Goal: Task Accomplishment & Management: Use online tool/utility

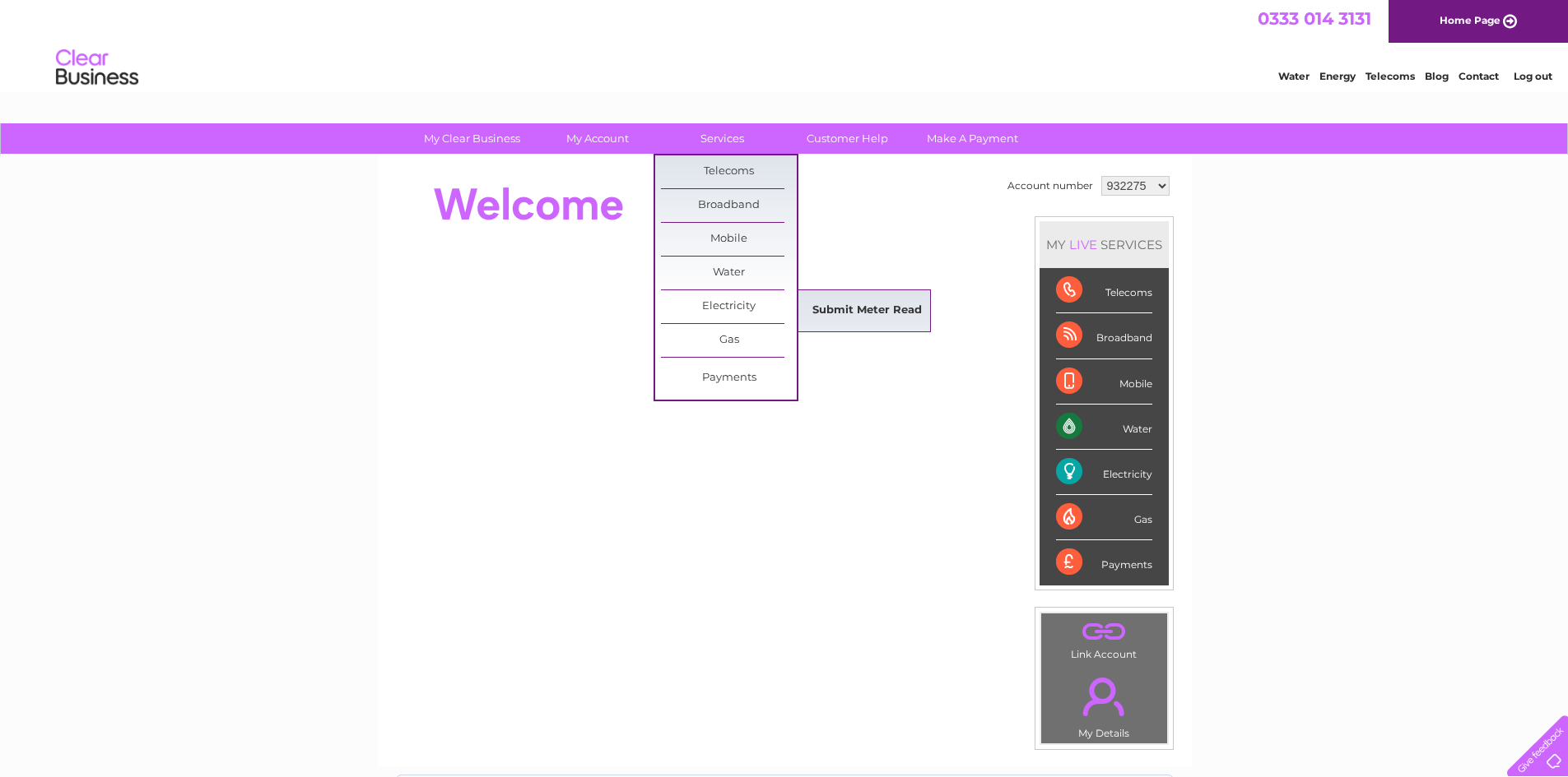
click at [845, 306] on link "Submit Meter Read" at bounding box center [867, 311] width 136 height 33
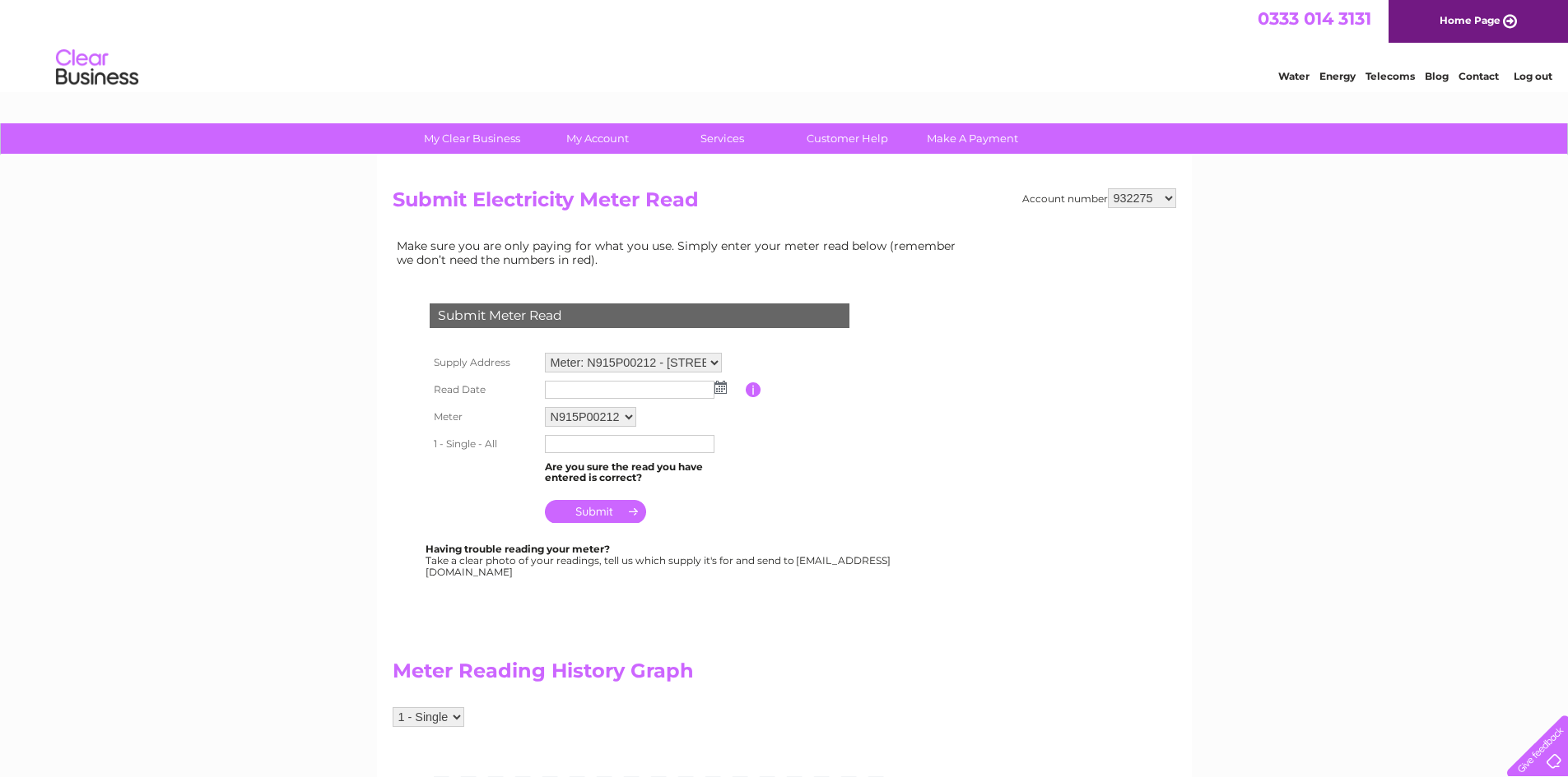
click at [1172, 197] on select "932275 932278 1048523 1089500 1098788 1098798 1098834 1098838 1098848 1103919 1…" at bounding box center [1142, 198] width 69 height 20
select select "1111590"
click at [1108, 189] on select "932275 932278 1048523 1089500 1098788 1098798 1098834 1098838 1098848 1103919 1…" at bounding box center [1142, 198] width 69 height 20
click at [716, 385] on img at bounding box center [720, 388] width 12 height 13
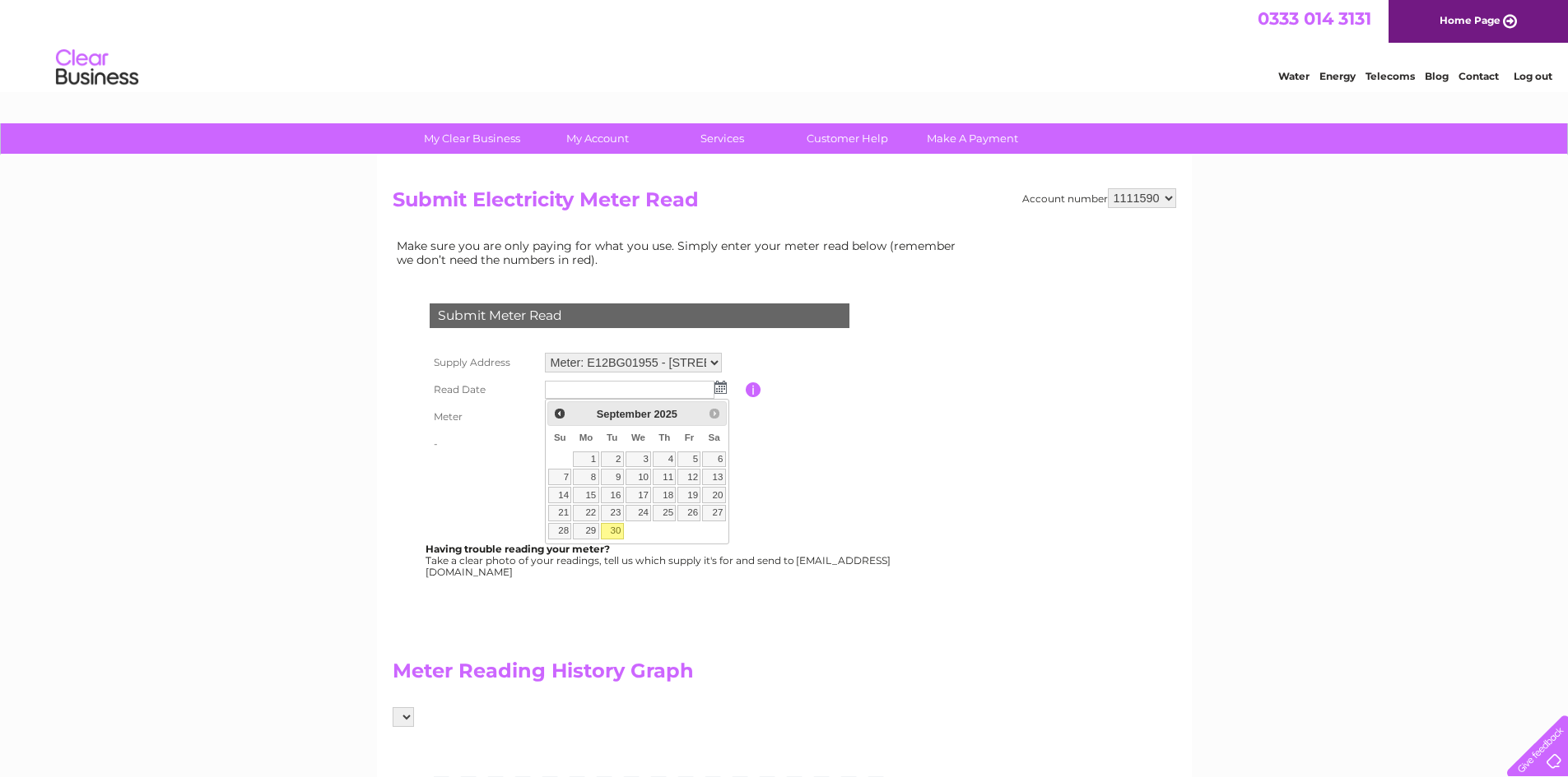
click at [615, 534] on link "30" at bounding box center [612, 532] width 23 height 17
type input "2025/09/30"
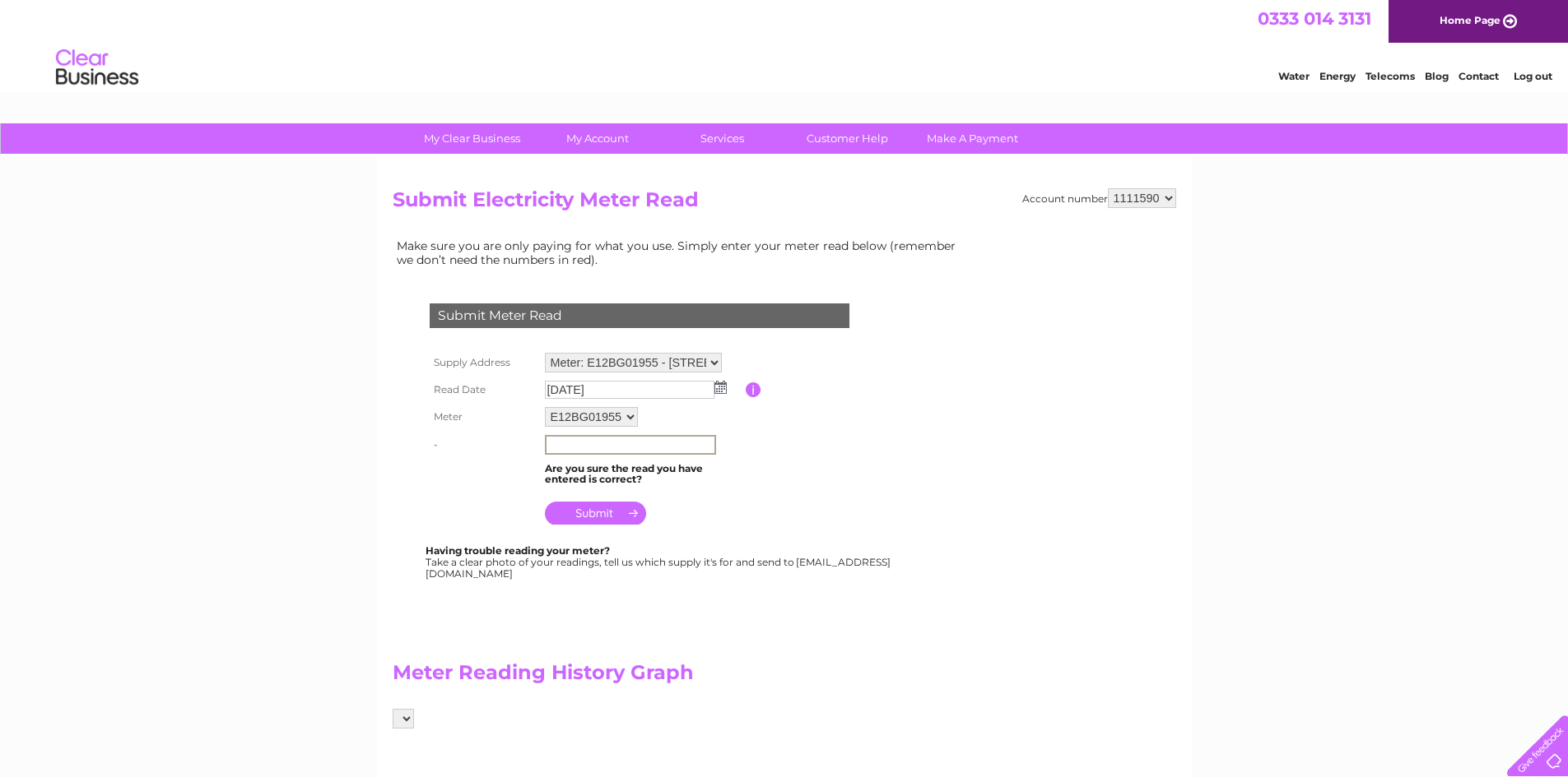
click at [655, 445] on input "text" at bounding box center [630, 445] width 171 height 20
type input "976185"
click at [605, 511] on input "submit" at bounding box center [595, 511] width 101 height 23
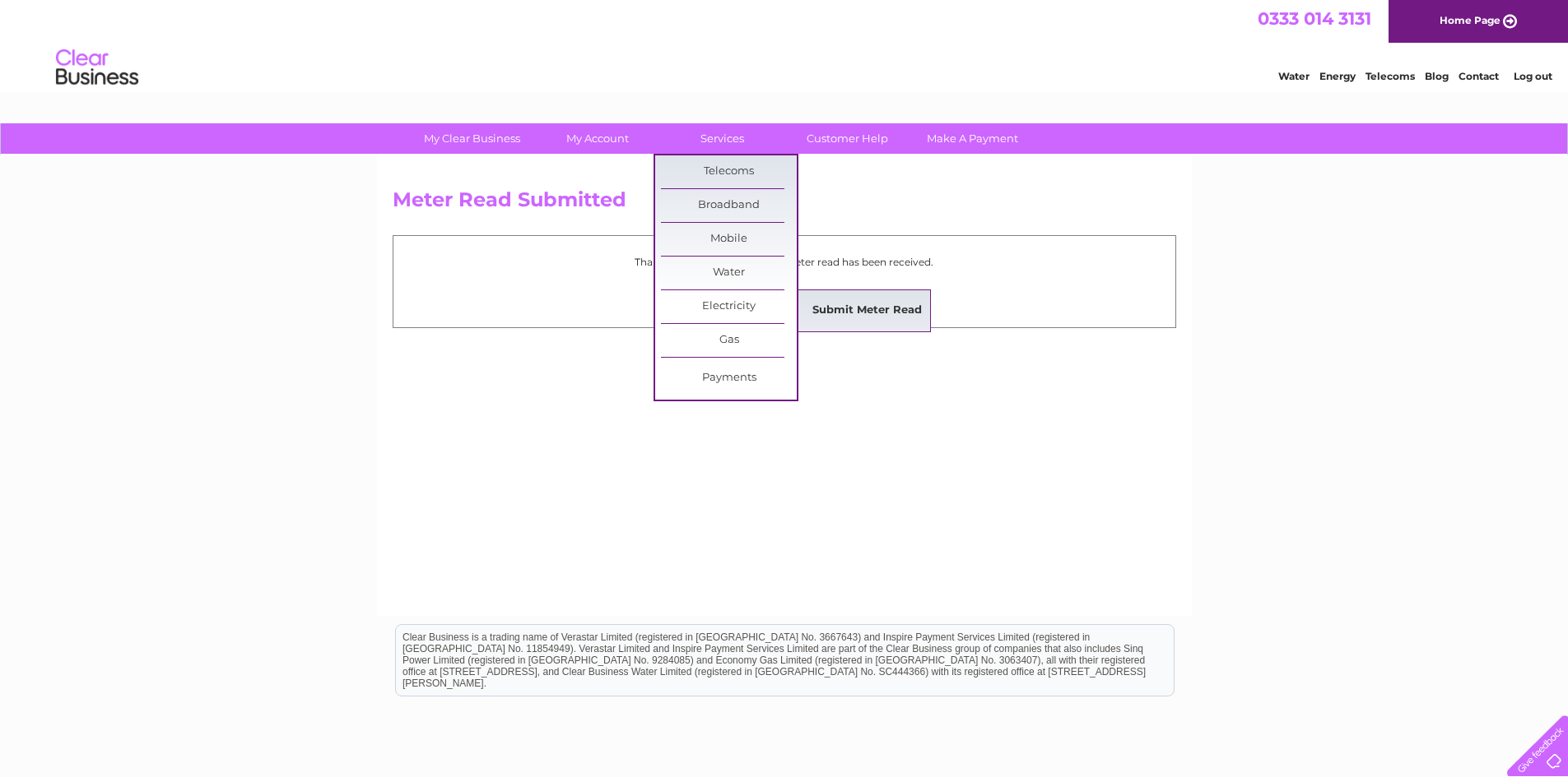
click at [839, 310] on link "Submit Meter Read" at bounding box center [867, 311] width 136 height 33
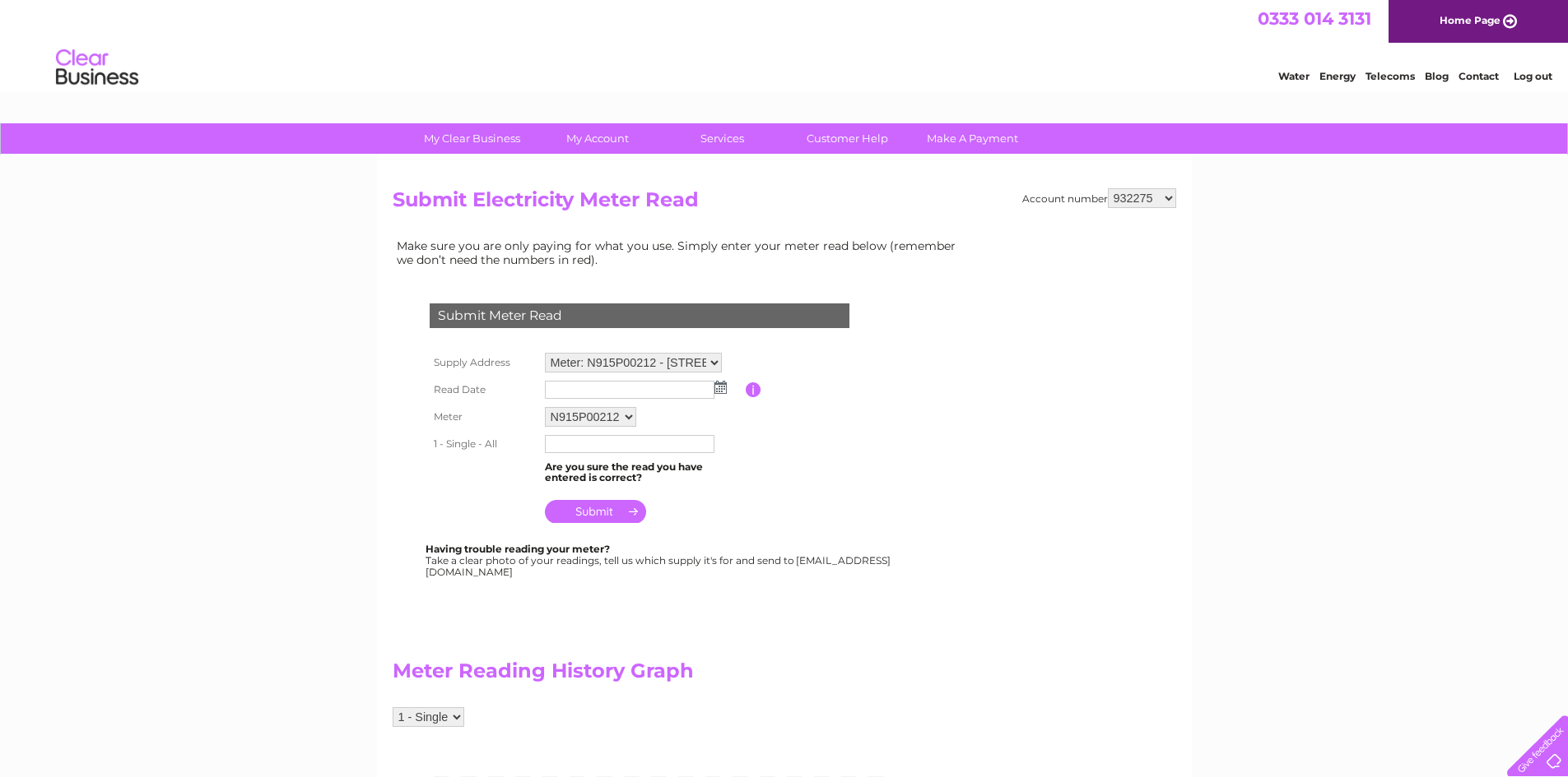
click at [1171, 198] on select "932275 932278 1048523 1089500 1098788 1098798 1098834 1098838 1098848 1103919 1…" at bounding box center [1142, 198] width 69 height 20
select select "1111590"
click at [1108, 189] on select "932275 932278 1048523 1089500 1098788 1098798 1098834 1098838 1098848 1103919 1…" at bounding box center [1142, 198] width 69 height 20
select select "135480"
click at [545, 353] on select "Meter: E12BG01955 - [STREET_ADDRESS] Meter: E17ML04475 - New Pharmacy, [GEOGRAP…" at bounding box center [633, 363] width 177 height 22
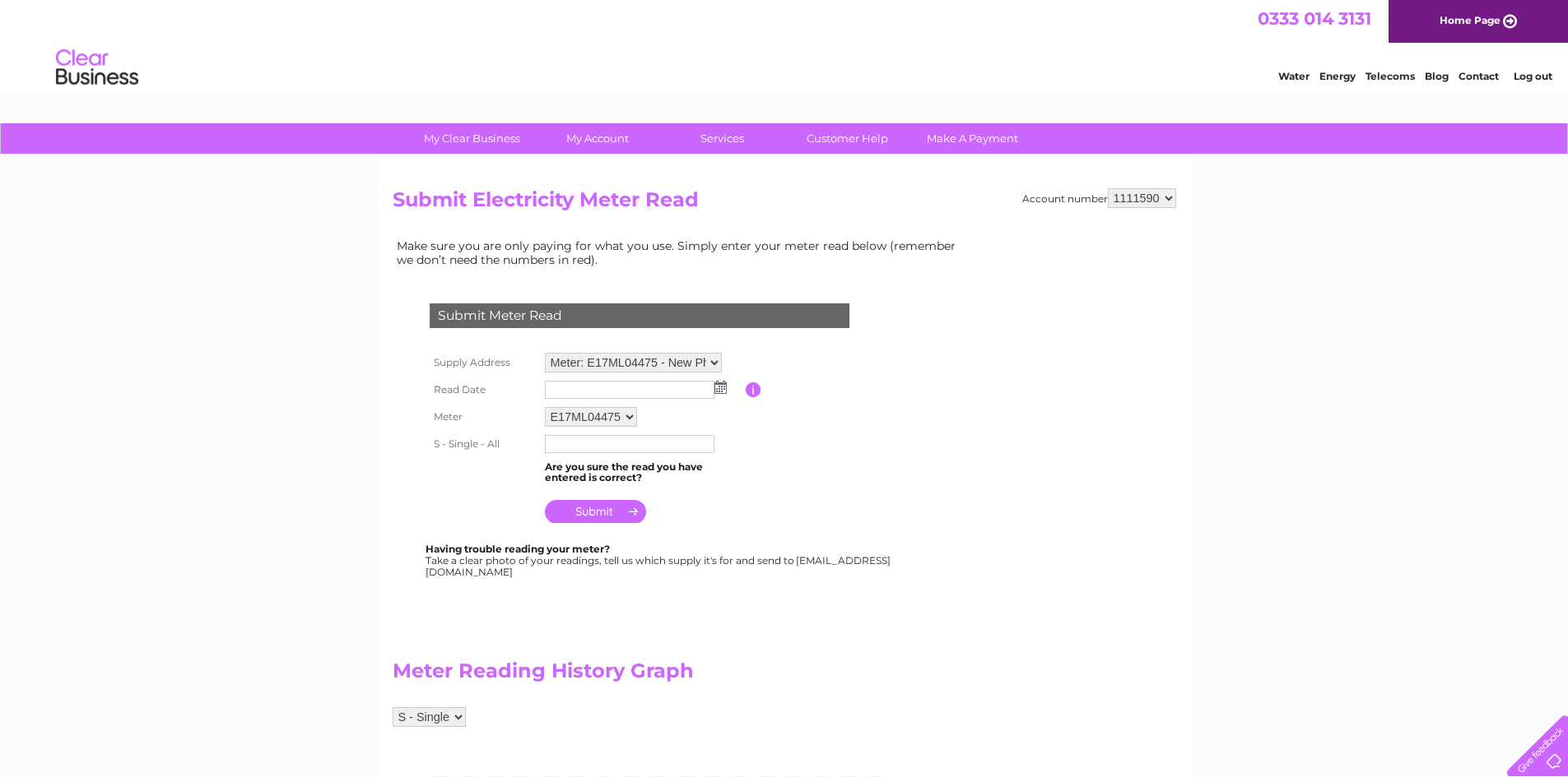
click at [715, 388] on img at bounding box center [720, 388] width 12 height 13
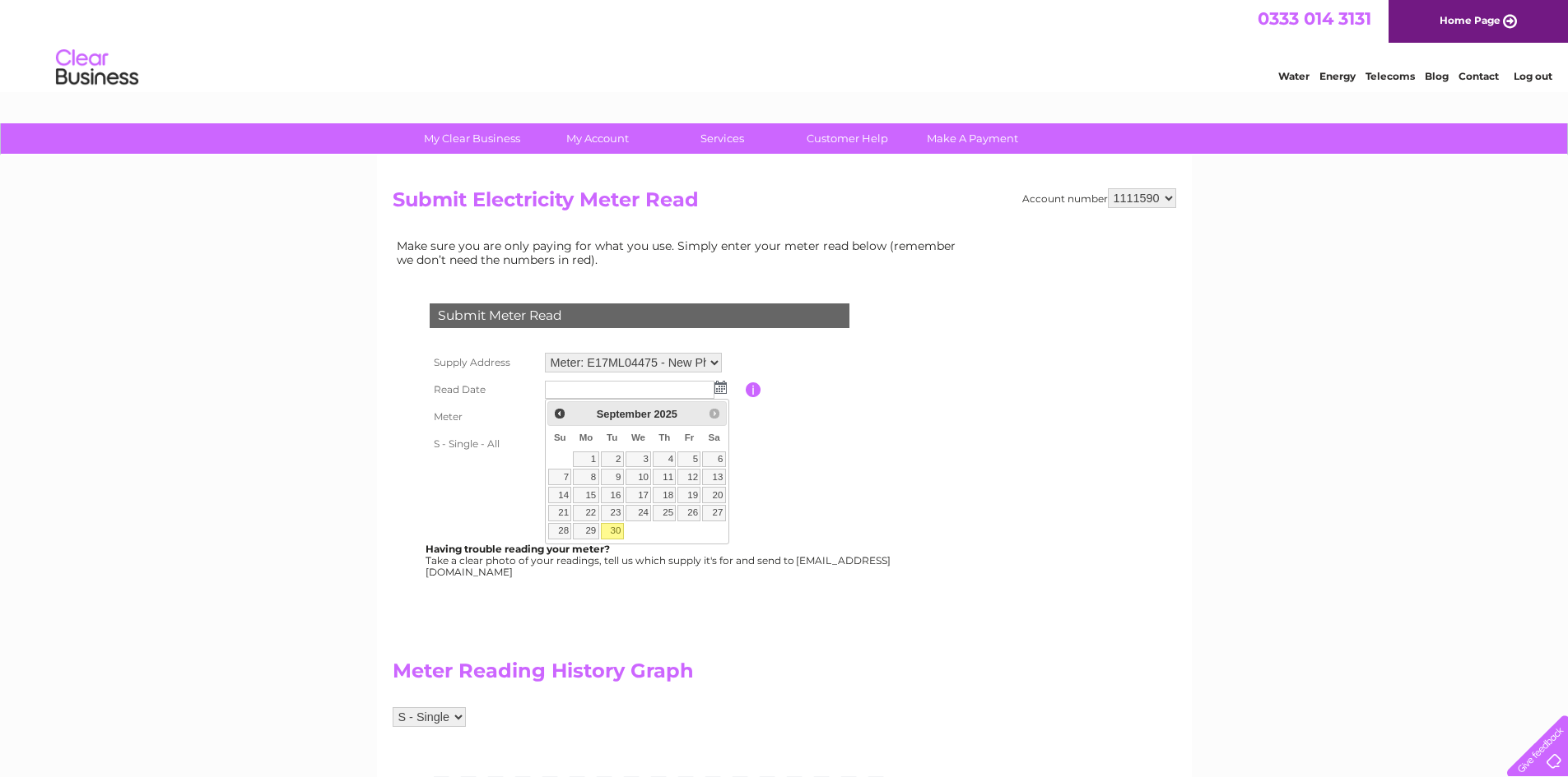
click at [612, 528] on link "30" at bounding box center [612, 532] width 23 height 17
type input "2025/09/30"
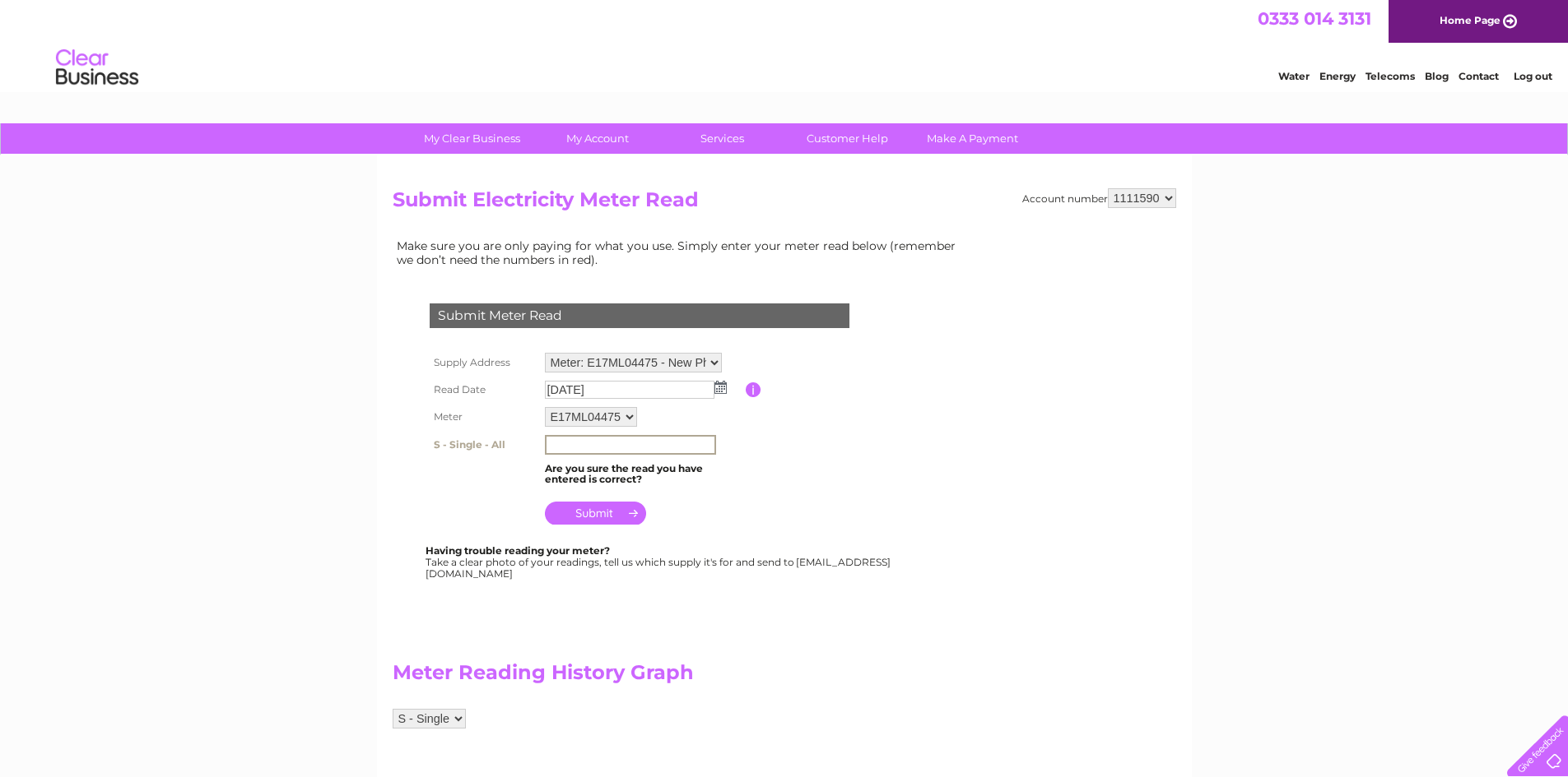
drag, startPoint x: 571, startPoint y: 444, endPoint x: 571, endPoint y: 429, distance: 15.0
click at [571, 444] on input "text" at bounding box center [630, 445] width 171 height 20
type input "116048"
click at [617, 514] on input "submit" at bounding box center [595, 513] width 101 height 23
